Goal: Find specific page/section: Find specific page/section

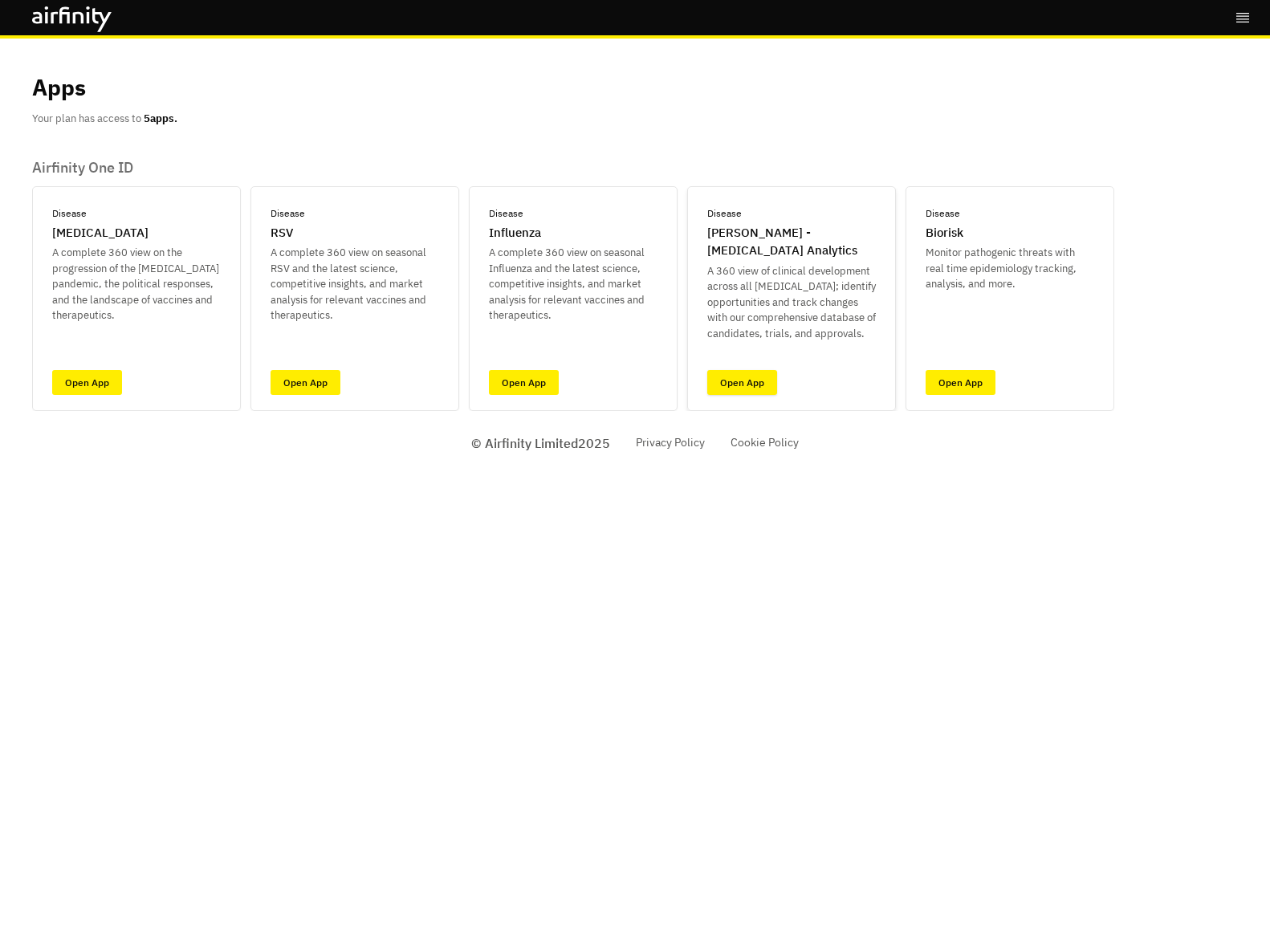
click at [735, 385] on link "Open App" at bounding box center [742, 382] width 69 height 25
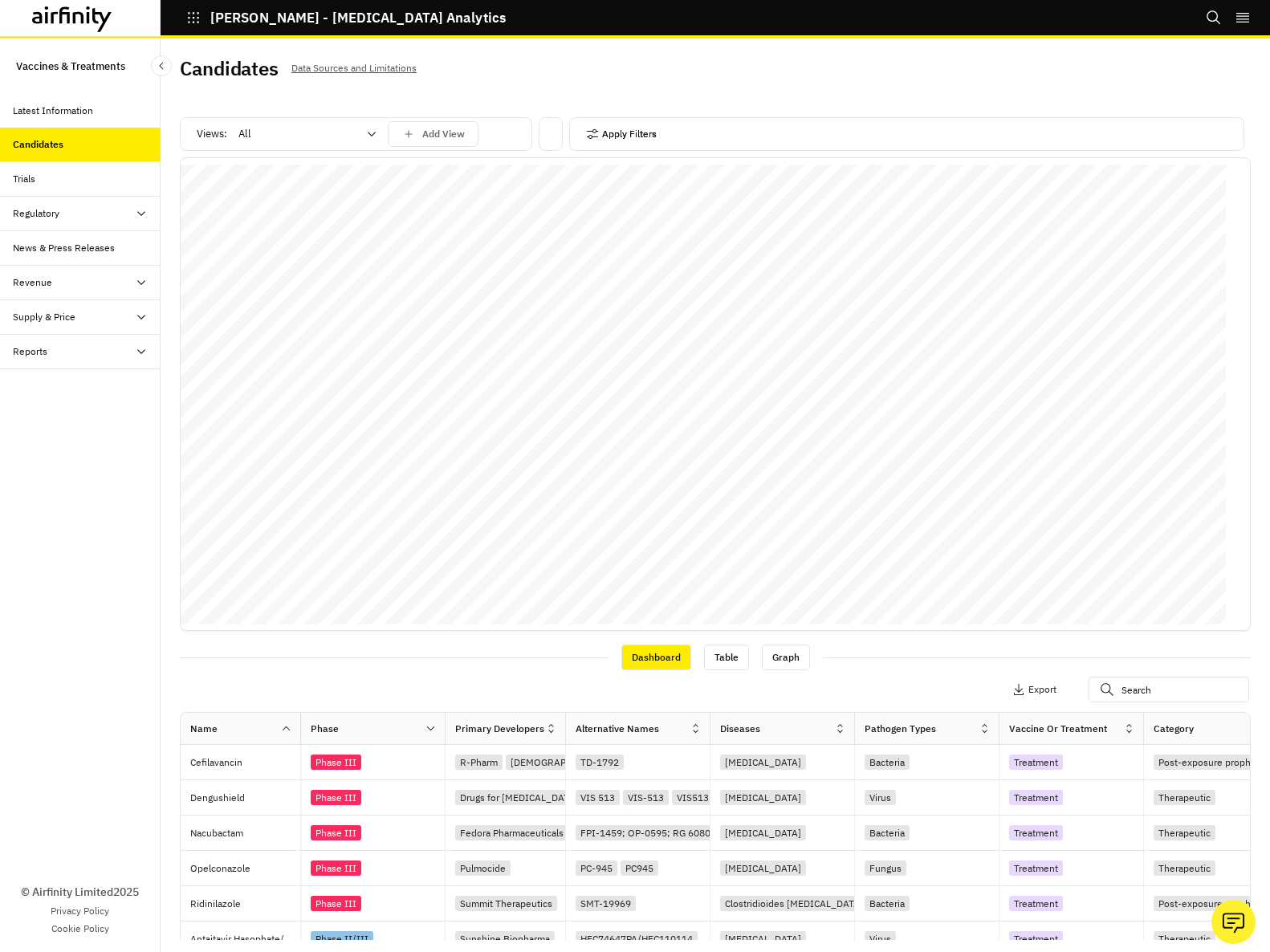
click at [626, 133] on button "Apply Filters" at bounding box center [621, 135] width 70 height 26
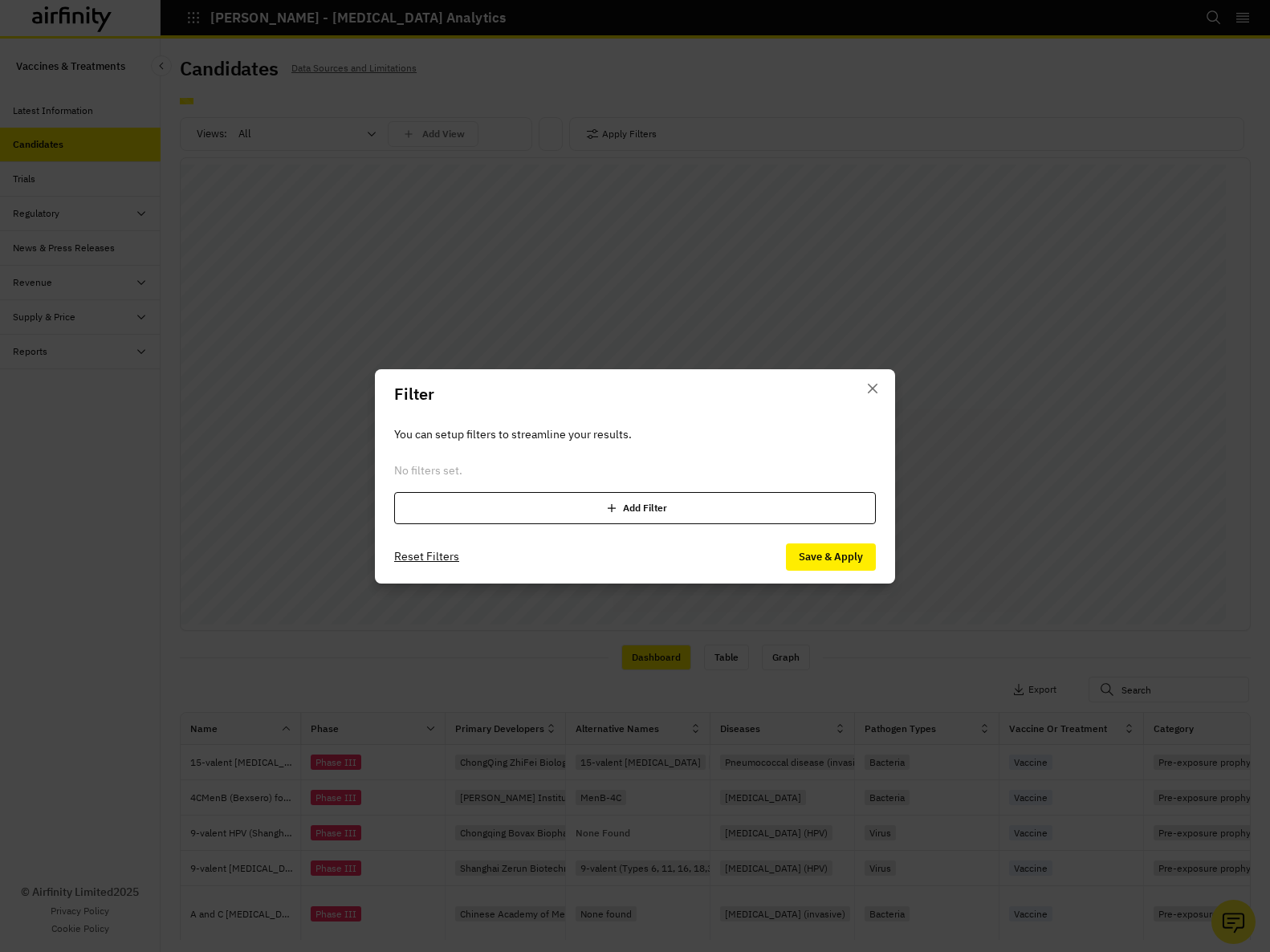
click at [635, 503] on div "Add Filter" at bounding box center [635, 508] width 482 height 32
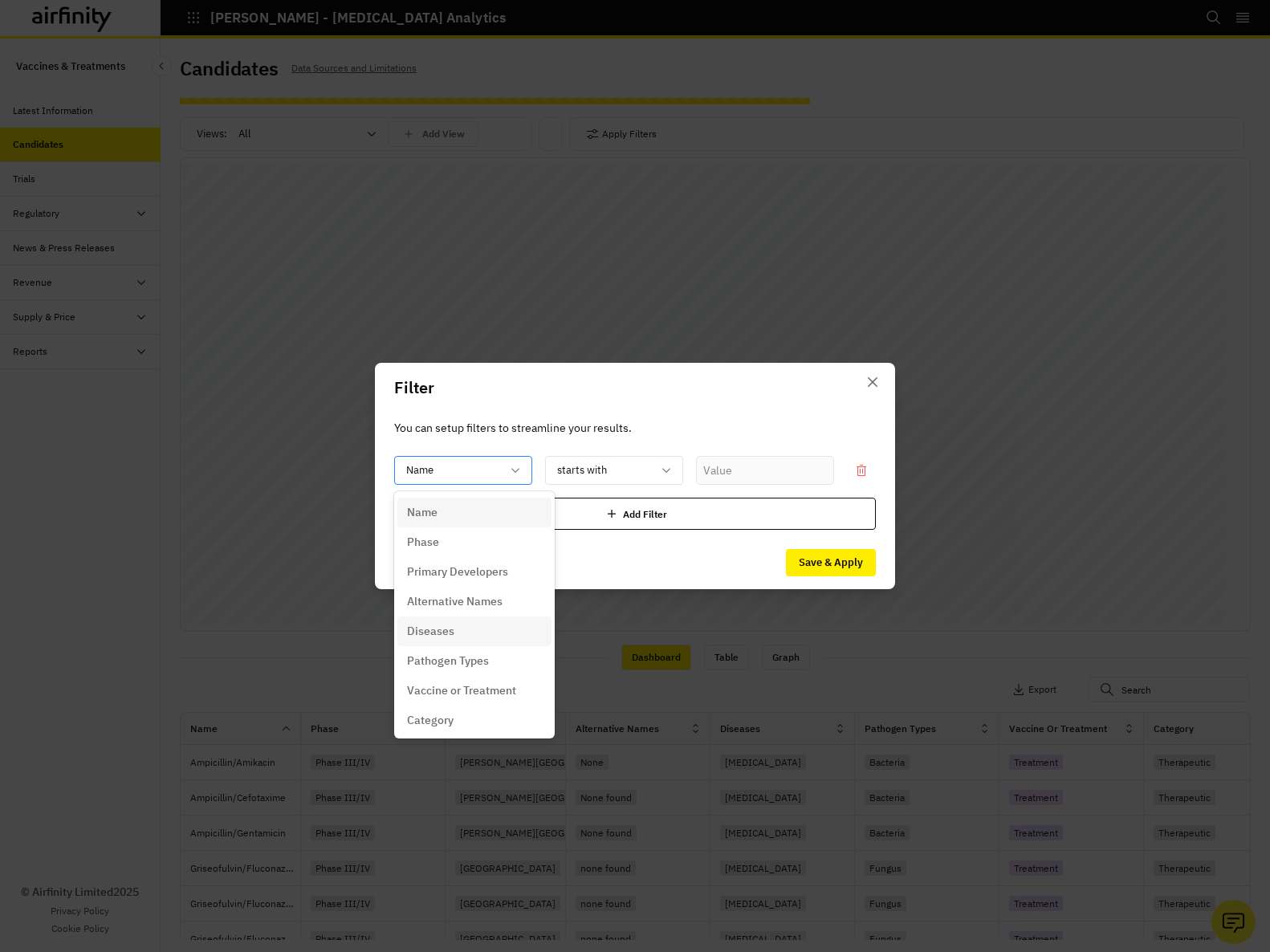
click at [448, 636] on p "Diseases" at bounding box center [431, 631] width 48 height 16
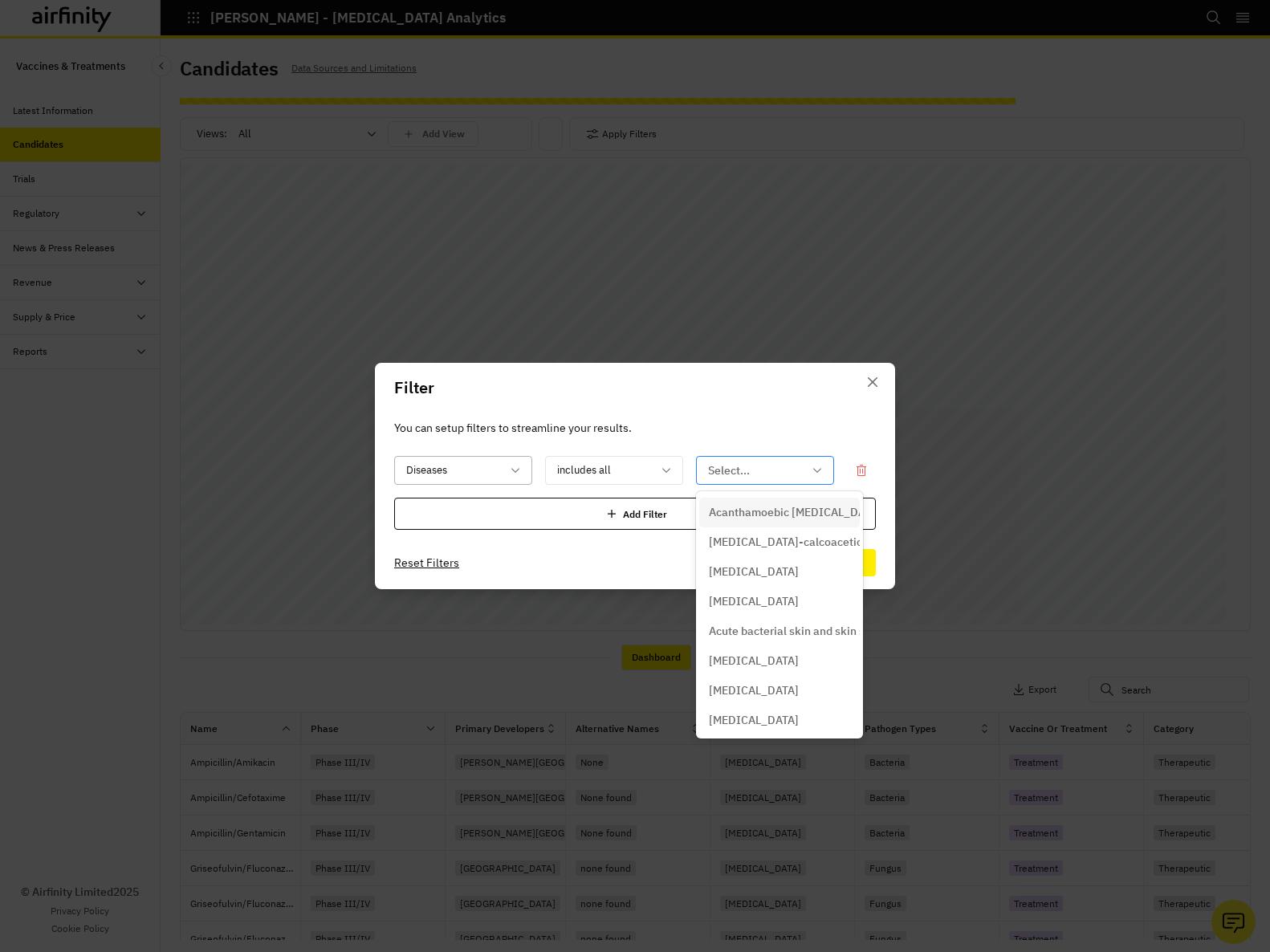
click at [813, 465] on icon at bounding box center [817, 470] width 13 height 13
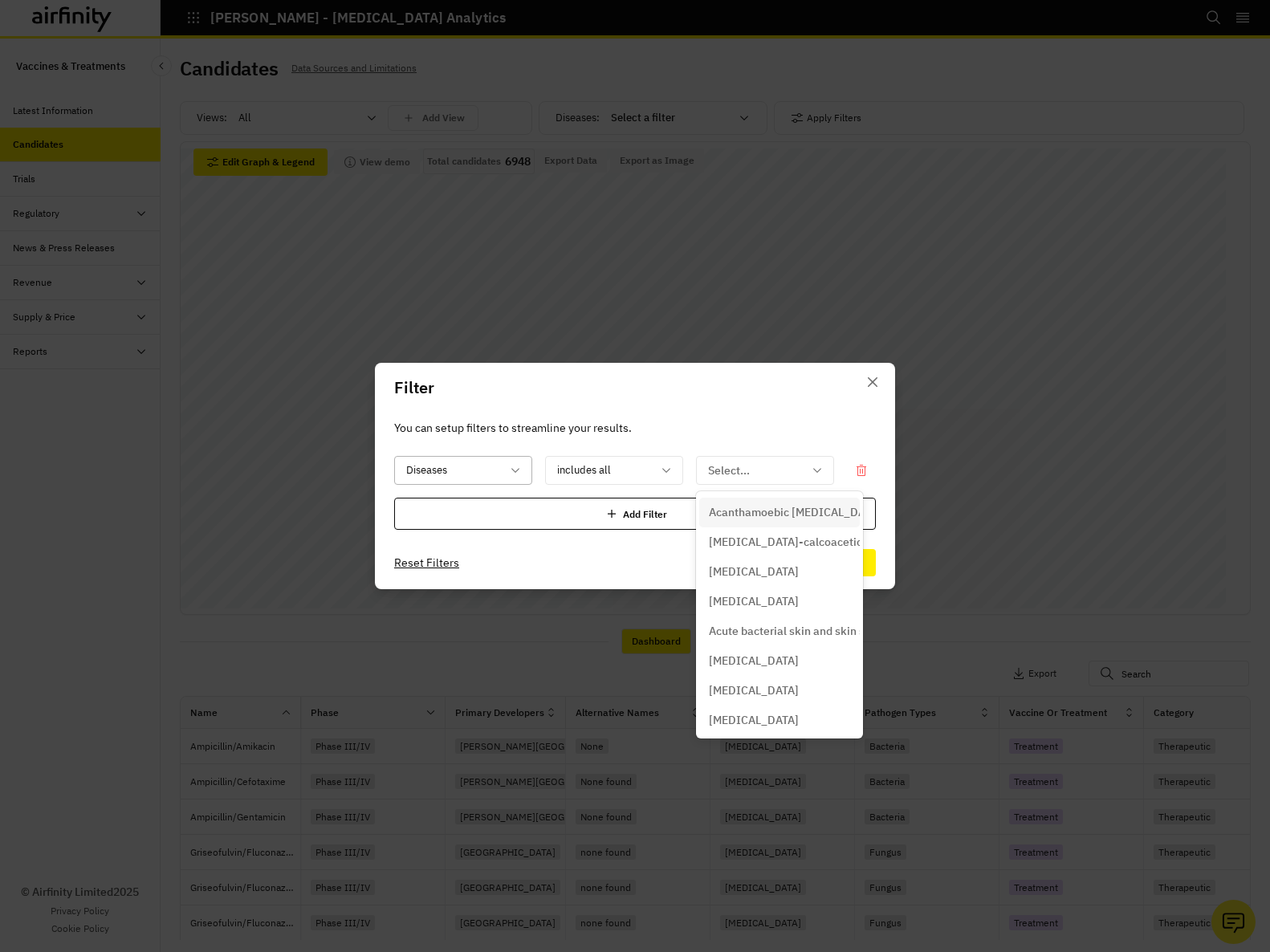
click at [946, 261] on div "Filter You can setup filters to streamline your results. Diseases includes all …" at bounding box center [635, 476] width 1270 height 952
